Goal: Information Seeking & Learning: Learn about a topic

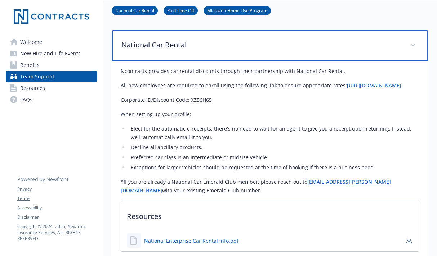
scroll to position [105, 0]
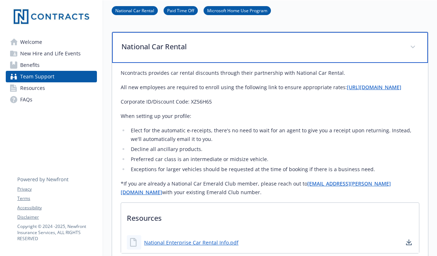
click at [364, 56] on div "National Car Rental" at bounding box center [270, 47] width 316 height 31
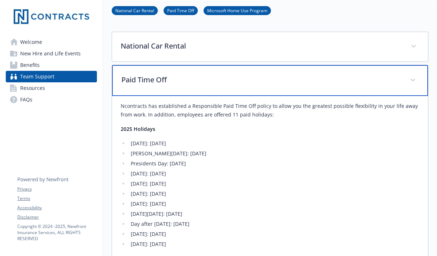
click at [368, 84] on p "Paid Time Off" at bounding box center [261, 80] width 280 height 11
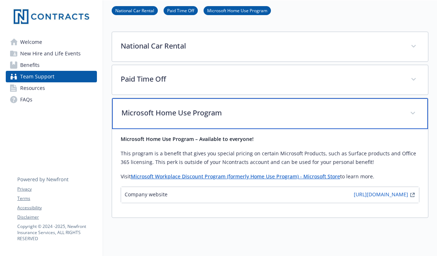
click at [377, 116] on p "Microsoft Home Use Program" at bounding box center [261, 113] width 280 height 11
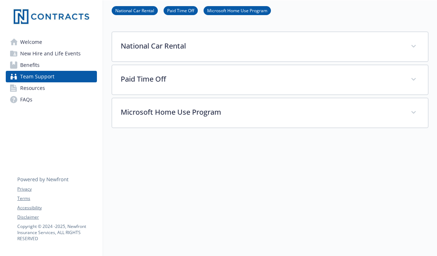
click at [387, 143] on div at bounding box center [270, 173] width 316 height 90
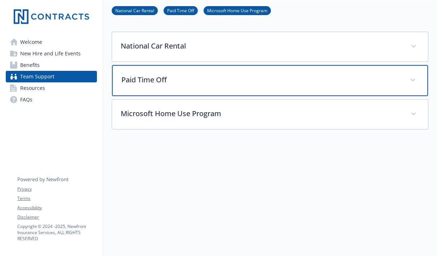
click at [369, 82] on p "Paid Time Off" at bounding box center [261, 80] width 280 height 11
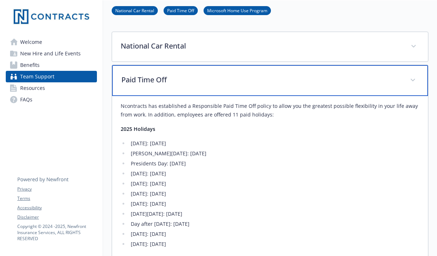
click at [369, 82] on p "Paid Time Off" at bounding box center [261, 80] width 280 height 11
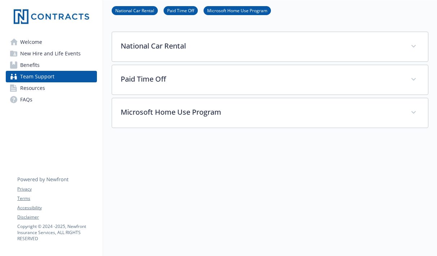
click at [424, 95] on div "Team Support National Car Rental Paid Time Off Microsoft Home Use Program Natio…" at bounding box center [270, 61] width 334 height 332
